Goal: Find specific page/section: Find specific page/section

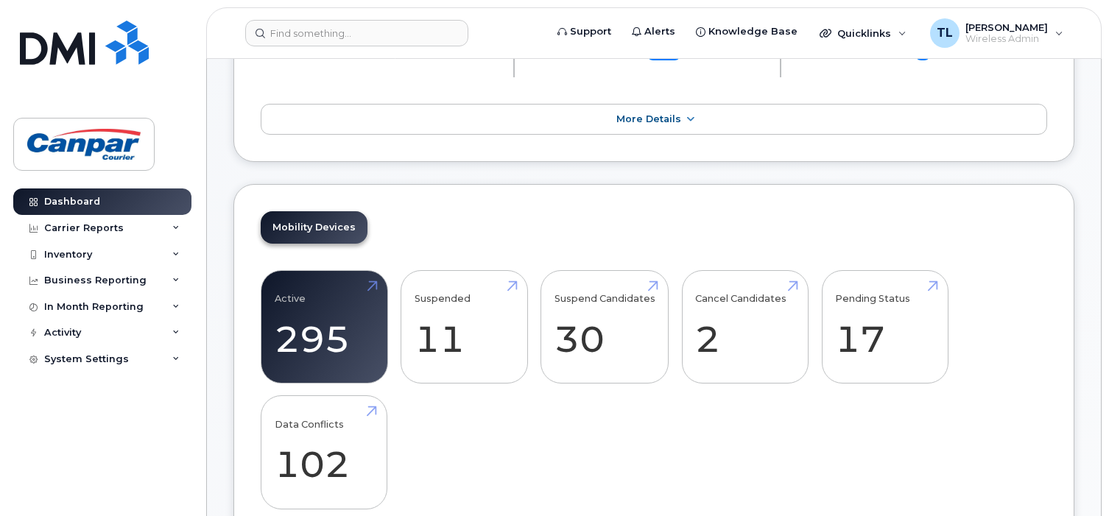
scroll to position [368, 0]
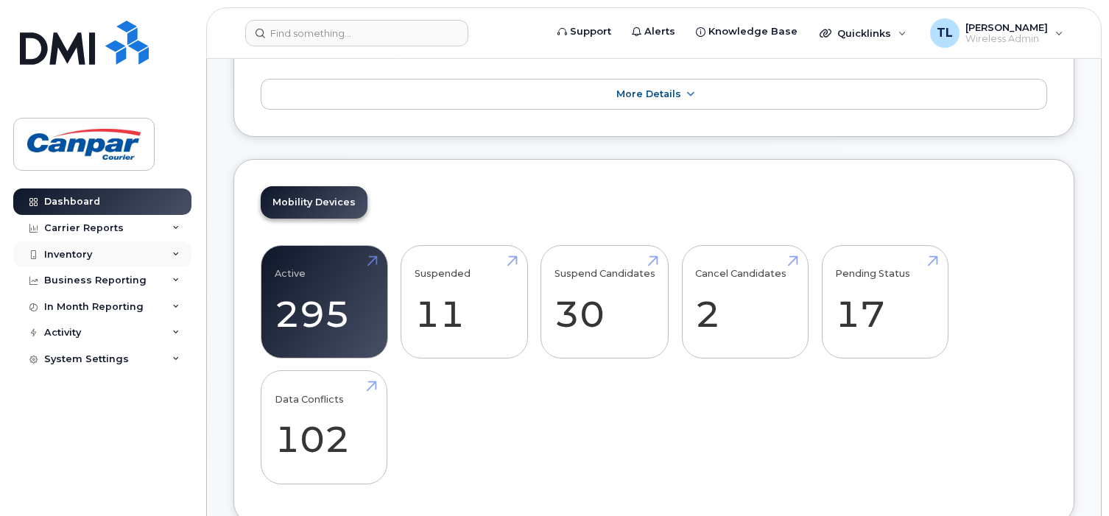
click at [68, 252] on div "Inventory" at bounding box center [68, 255] width 48 height 12
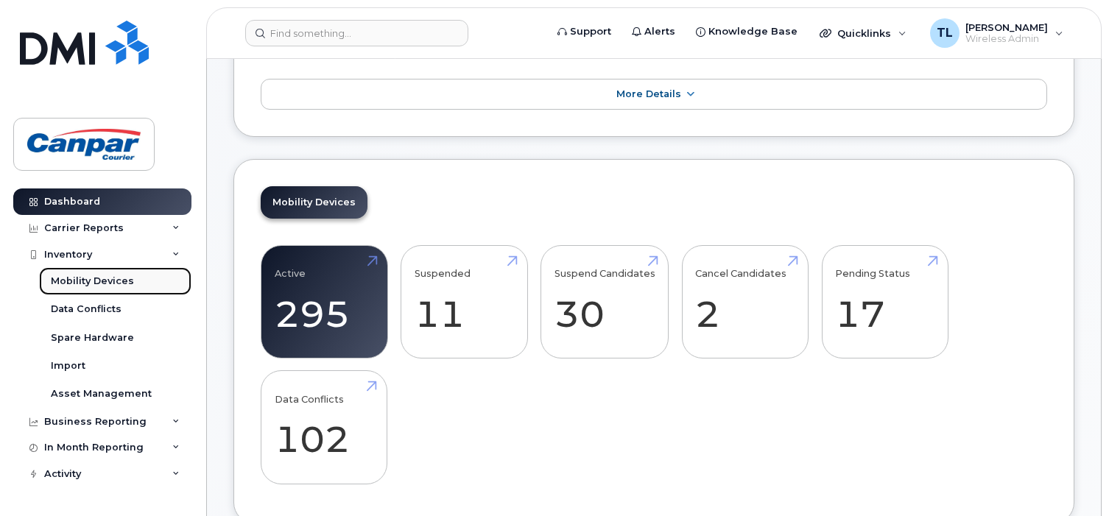
click at [73, 282] on div "Mobility Devices" at bounding box center [92, 281] width 83 height 13
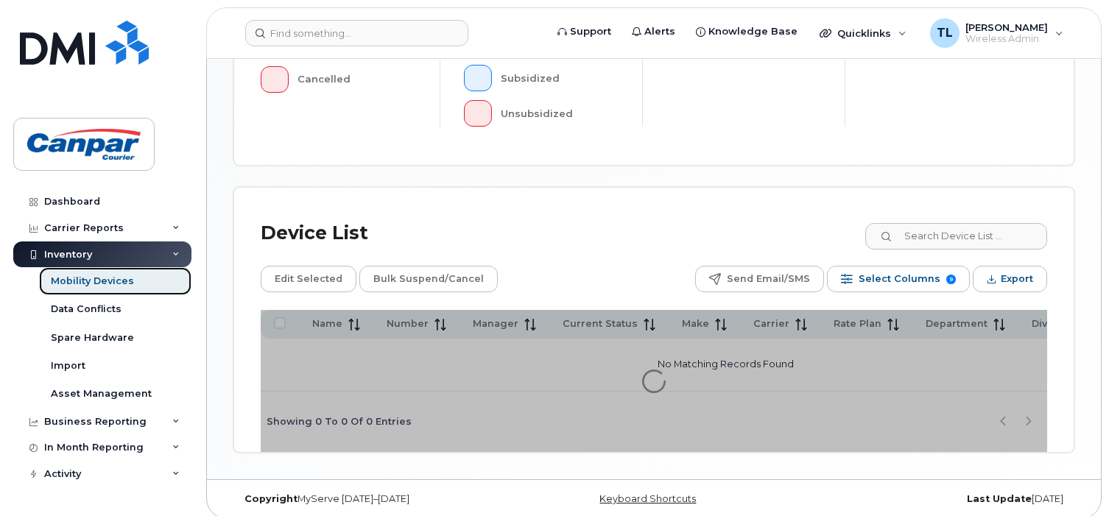
scroll to position [557, 0]
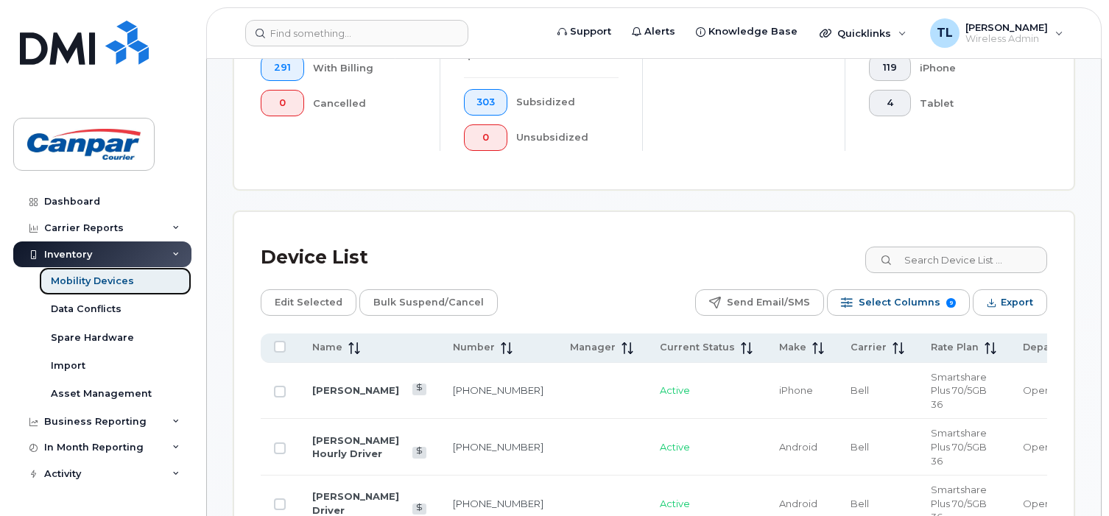
scroll to position [595, 0]
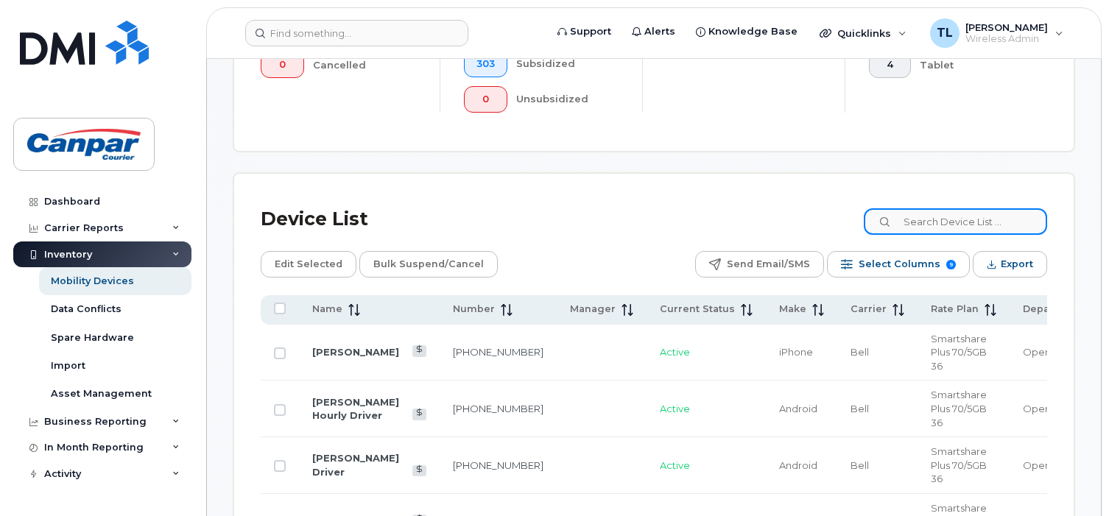
paste input "Jay Simard"
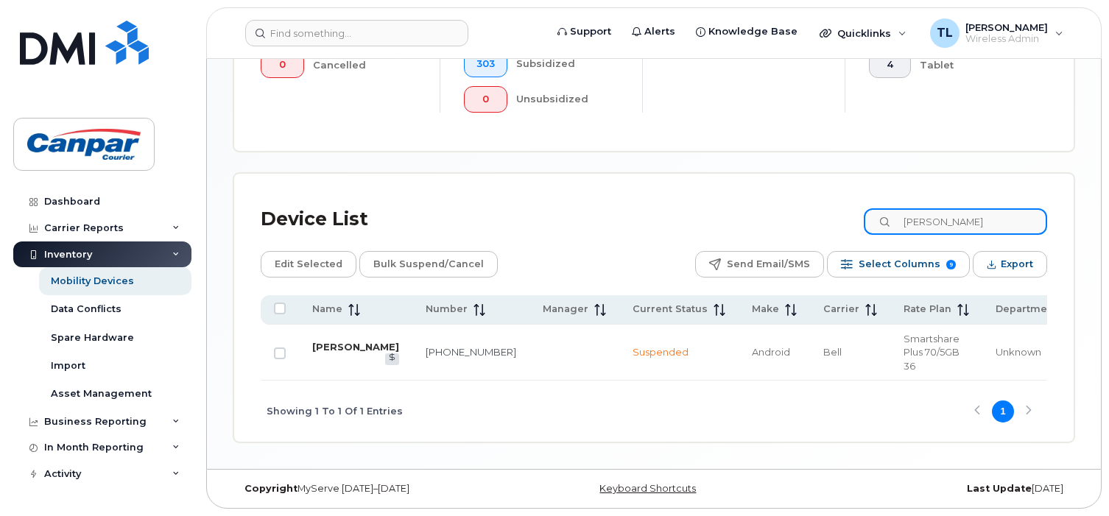
type input "Jay Simard"
click at [328, 353] on link "Jay Simard" at bounding box center [355, 347] width 87 height 12
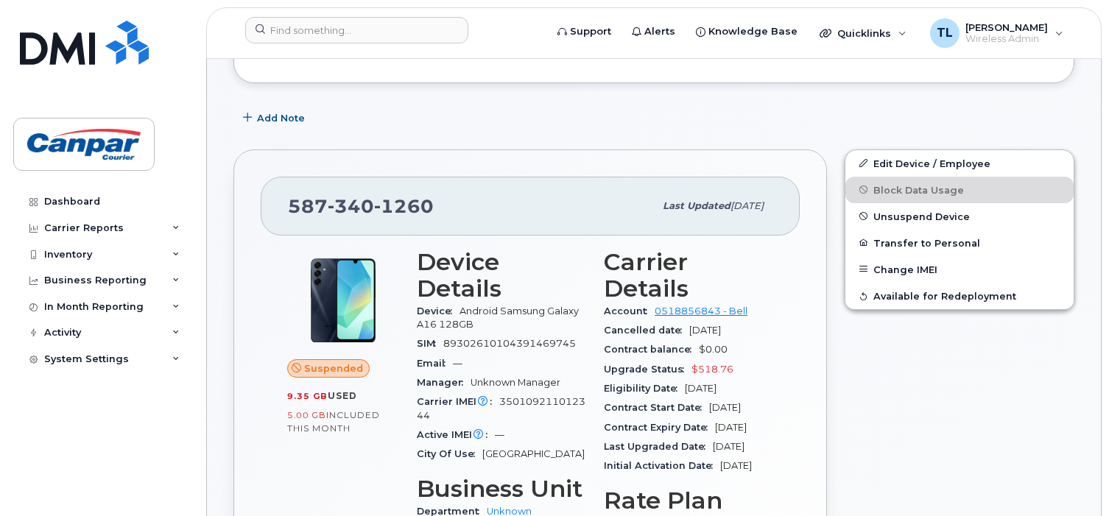
scroll to position [295, 0]
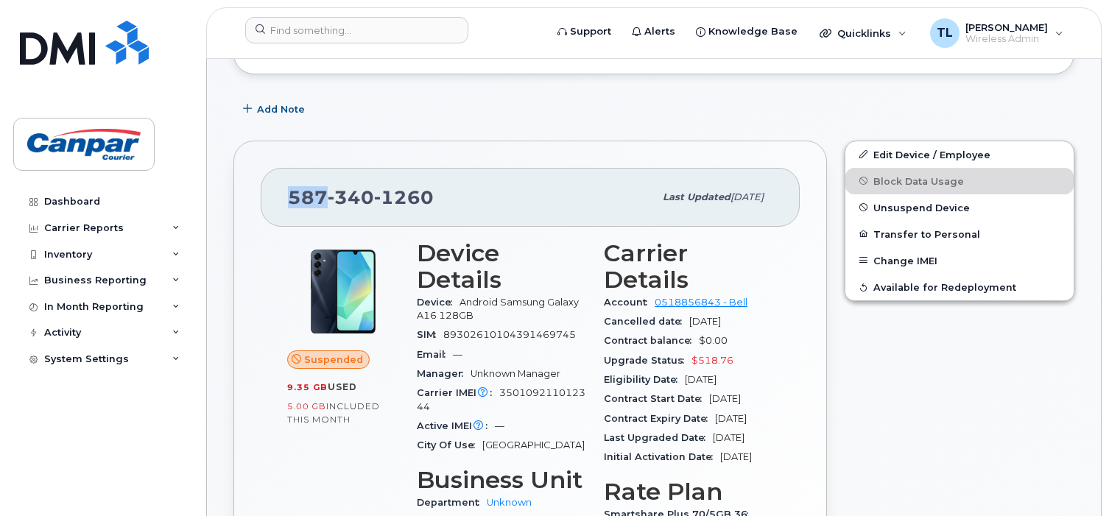
drag, startPoint x: 289, startPoint y: 197, endPoint x: 323, endPoint y: 197, distance: 33.9
click at [323, 197] on span "587 340 1260" at bounding box center [361, 197] width 146 height 22
copy span "587"
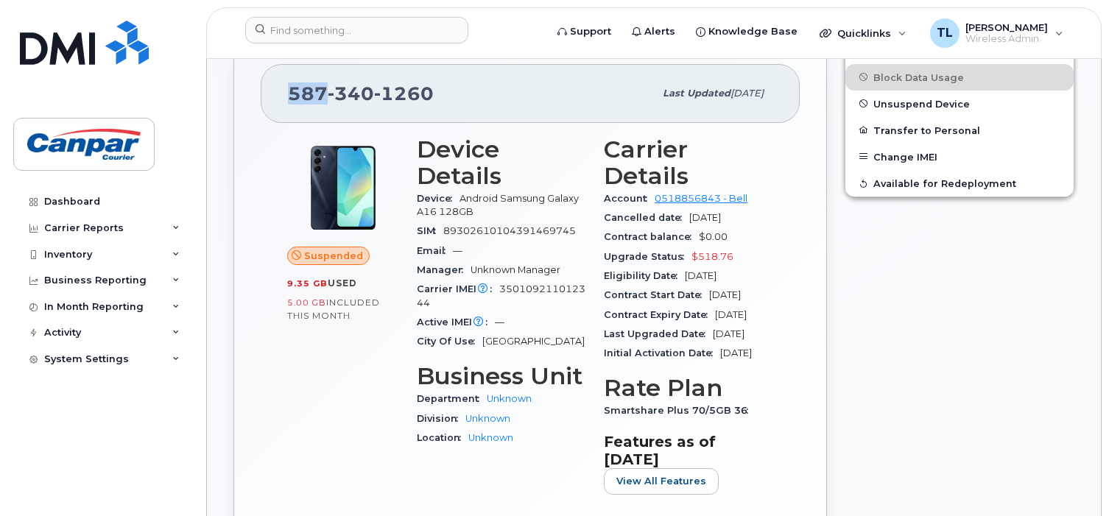
scroll to position [442, 0]
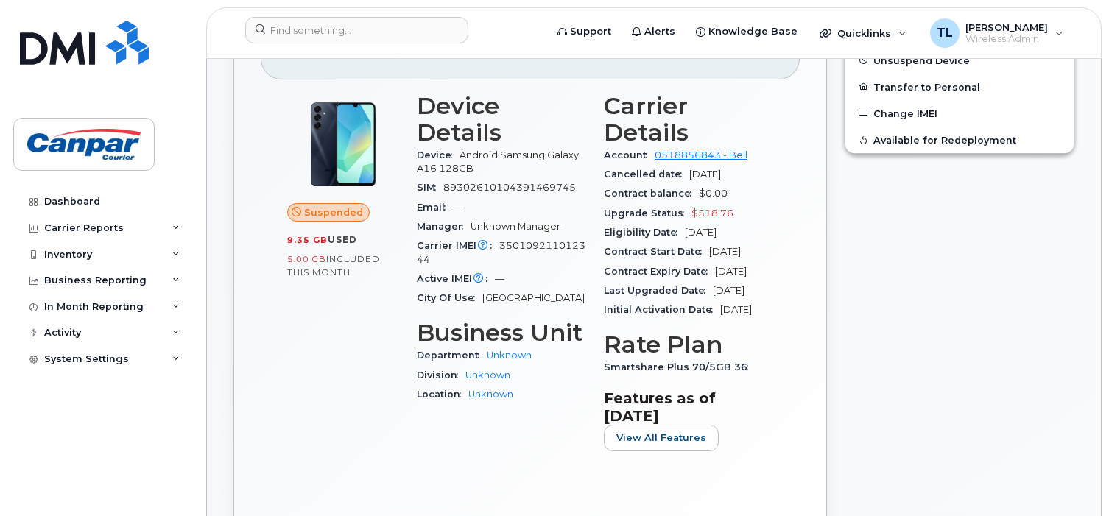
click at [49, 454] on div "Dashboard Carrier Reports Monthly Billing Data Daily Data Pooling Data Behavior…" at bounding box center [104, 342] width 182 height 306
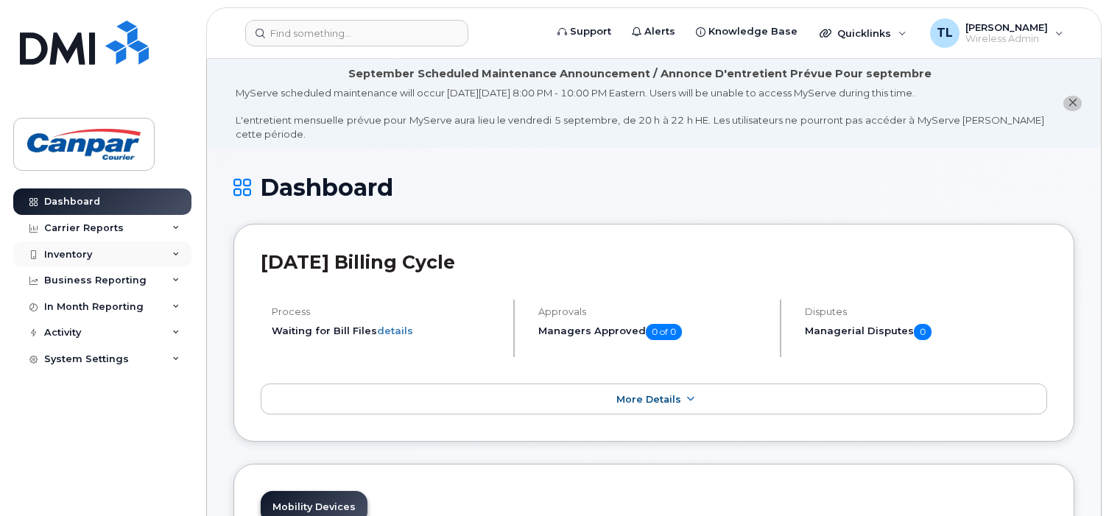
click at [74, 258] on div "Inventory" at bounding box center [68, 255] width 48 height 12
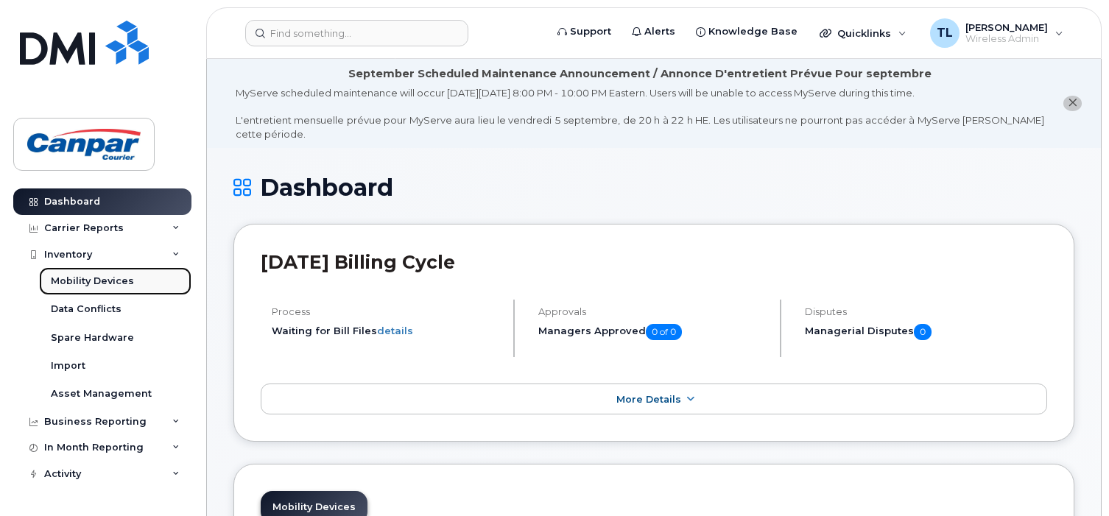
click at [103, 281] on div "Mobility Devices" at bounding box center [92, 281] width 83 height 13
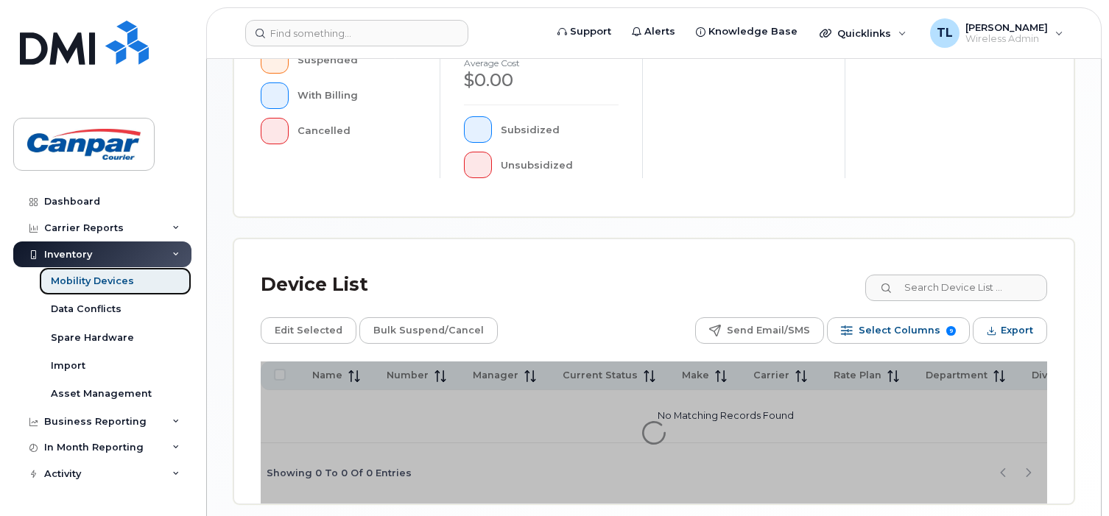
scroll to position [516, 0]
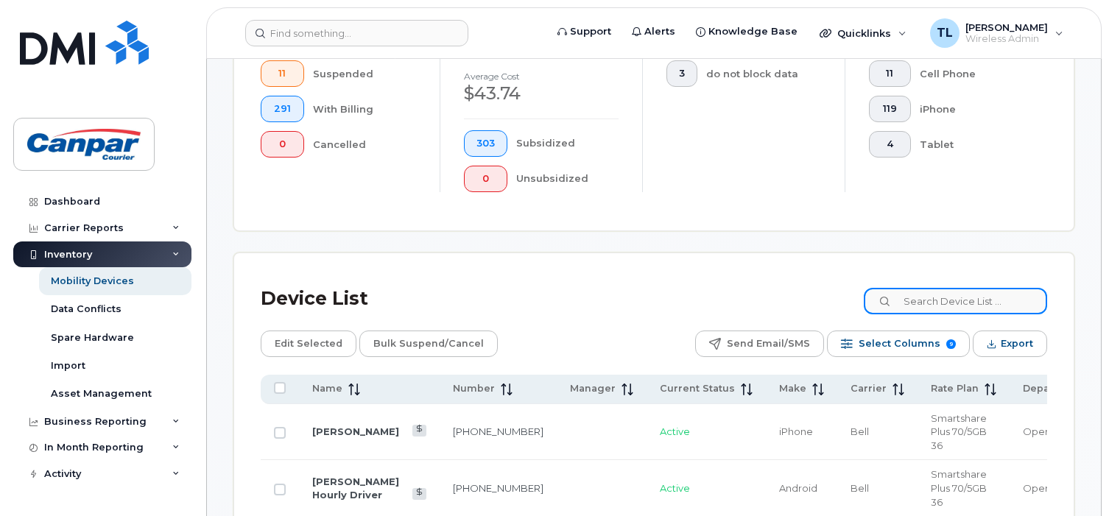
scroll to position [554, 0]
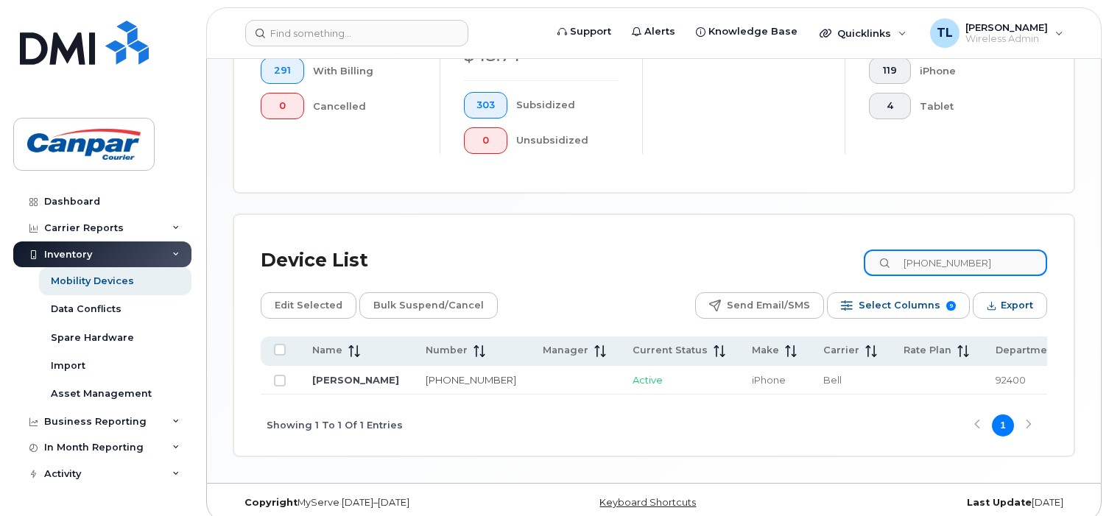
type input "[PHONE_NUMBER]"
click at [323, 386] on td "[PERSON_NAME]" at bounding box center [355, 380] width 113 height 29
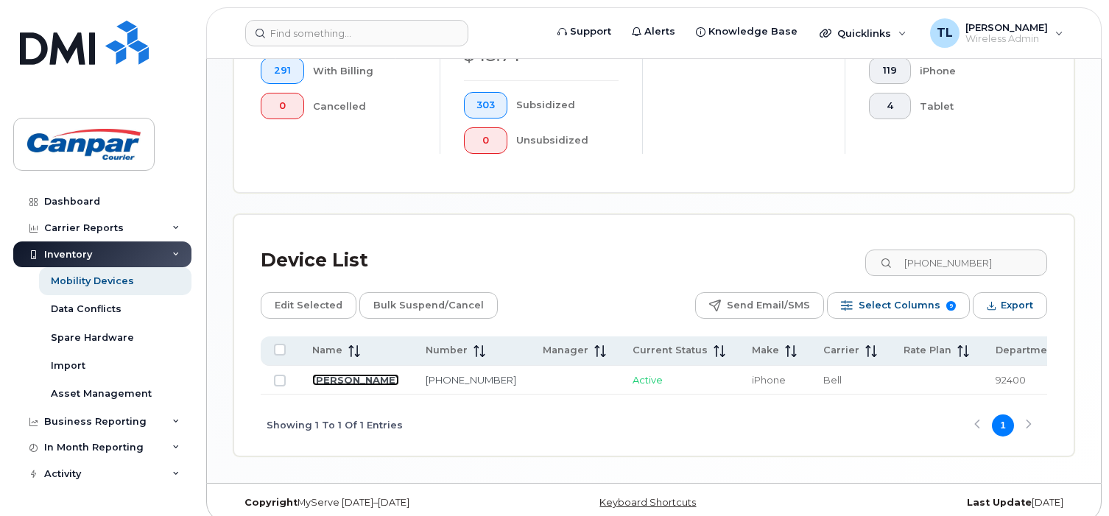
click at [328, 386] on td "[PERSON_NAME]" at bounding box center [355, 380] width 113 height 29
click at [328, 390] on td "[PERSON_NAME]" at bounding box center [355, 380] width 113 height 29
drag, startPoint x: 328, startPoint y: 390, endPoint x: 354, endPoint y: 388, distance: 25.8
click at [354, 388] on td "[PERSON_NAME]" at bounding box center [355, 380] width 113 height 29
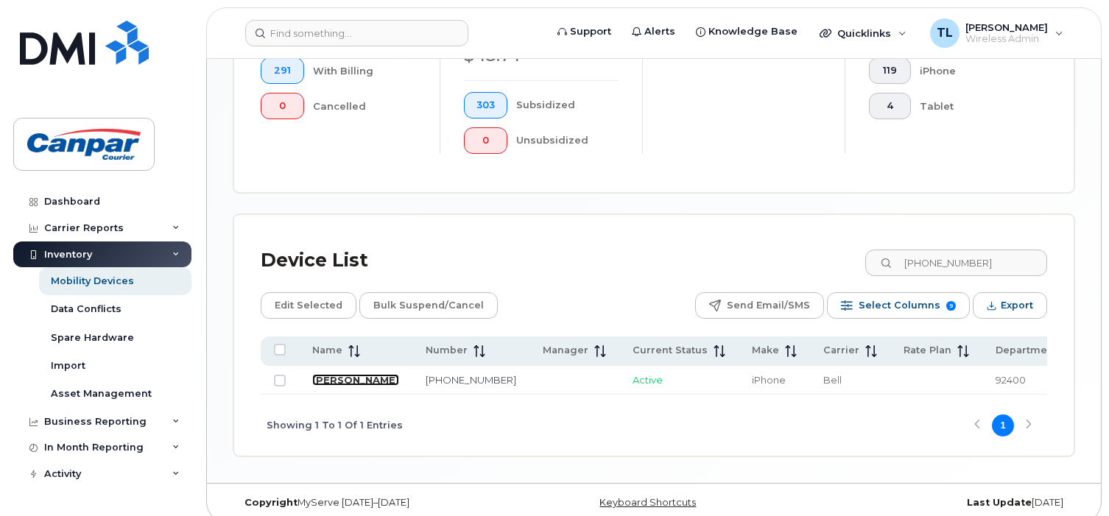
click at [317, 381] on link "[PERSON_NAME]" at bounding box center [355, 380] width 87 height 12
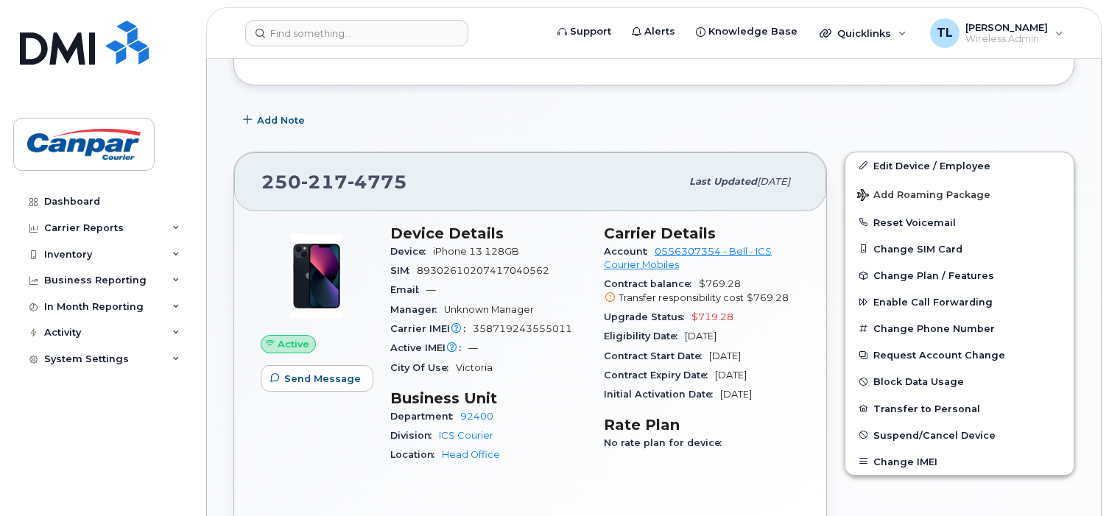
scroll to position [295, 0]
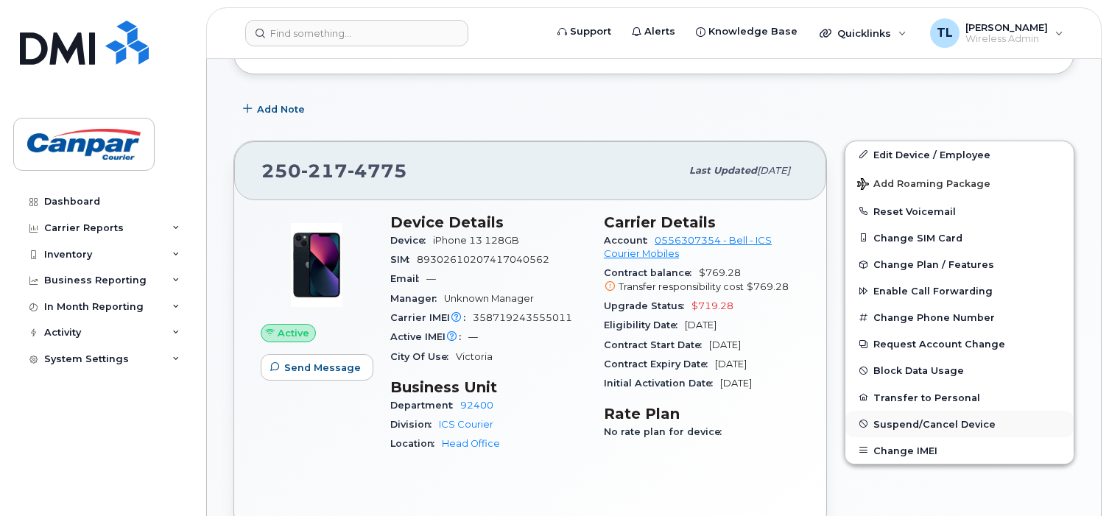
click at [899, 423] on span "Suspend/Cancel Device" at bounding box center [935, 423] width 122 height 11
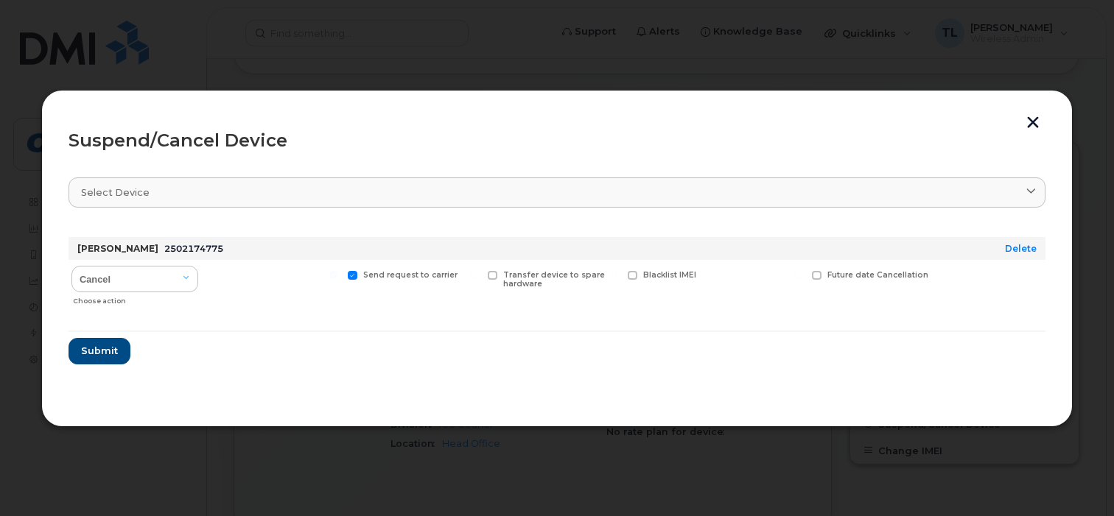
click at [1034, 119] on button "button" at bounding box center [1033, 123] width 22 height 15
